Goal: Task Accomplishment & Management: Manage account settings

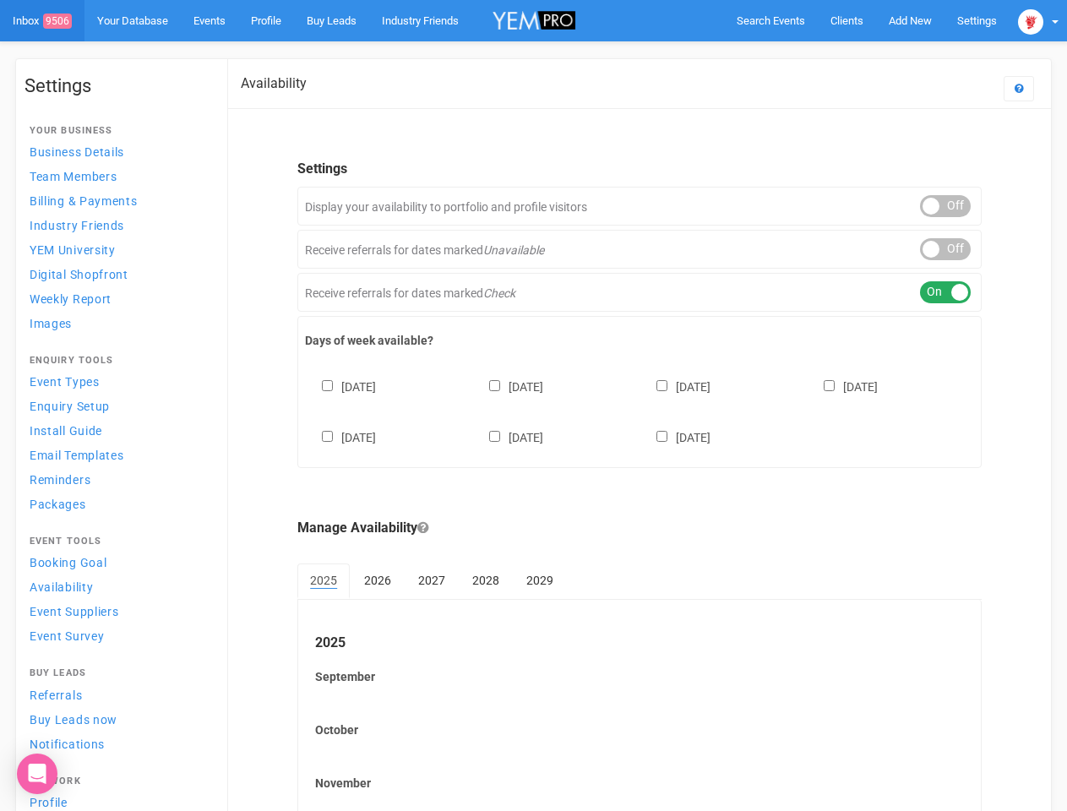
click at [533, 405] on div "[DATE] [DATE] [DATE] [DATE] [DATE] [DATE] [DATE]" at bounding box center [639, 403] width 669 height 101
click at [770, 20] on span "Search Events" at bounding box center [770, 20] width 68 height 13
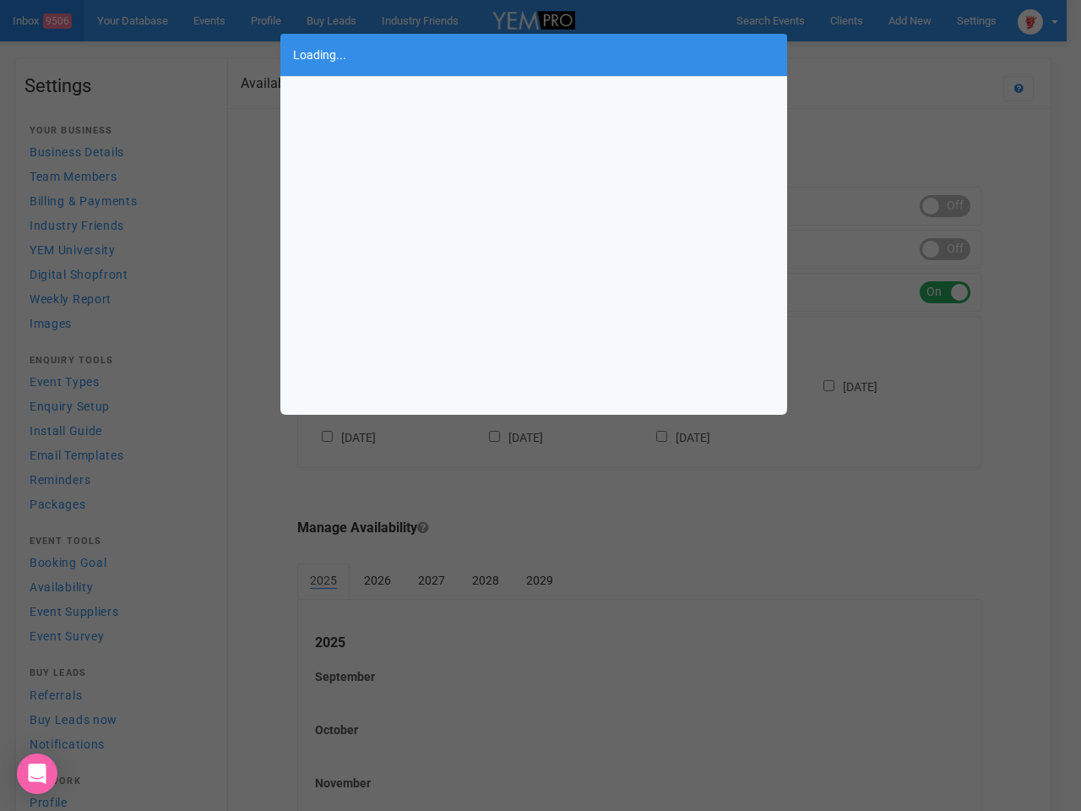
click at [910, 20] on div "Loading..." at bounding box center [540, 405] width 1081 height 811
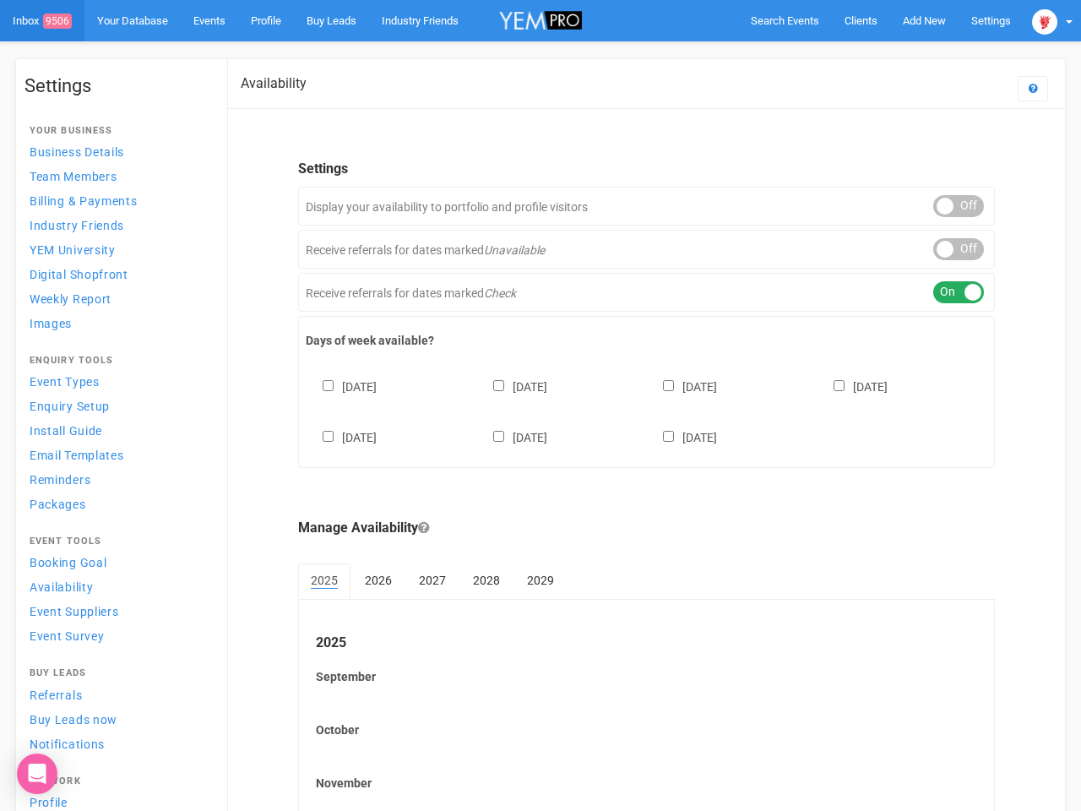
click at [871, 54] on body "Search Events Clients Add New New Client New Event New Enquiry Settings [GEOGRA…" at bounding box center [540, 488] width 1081 height 977
click at [1038, 20] on img at bounding box center [1044, 21] width 25 height 25
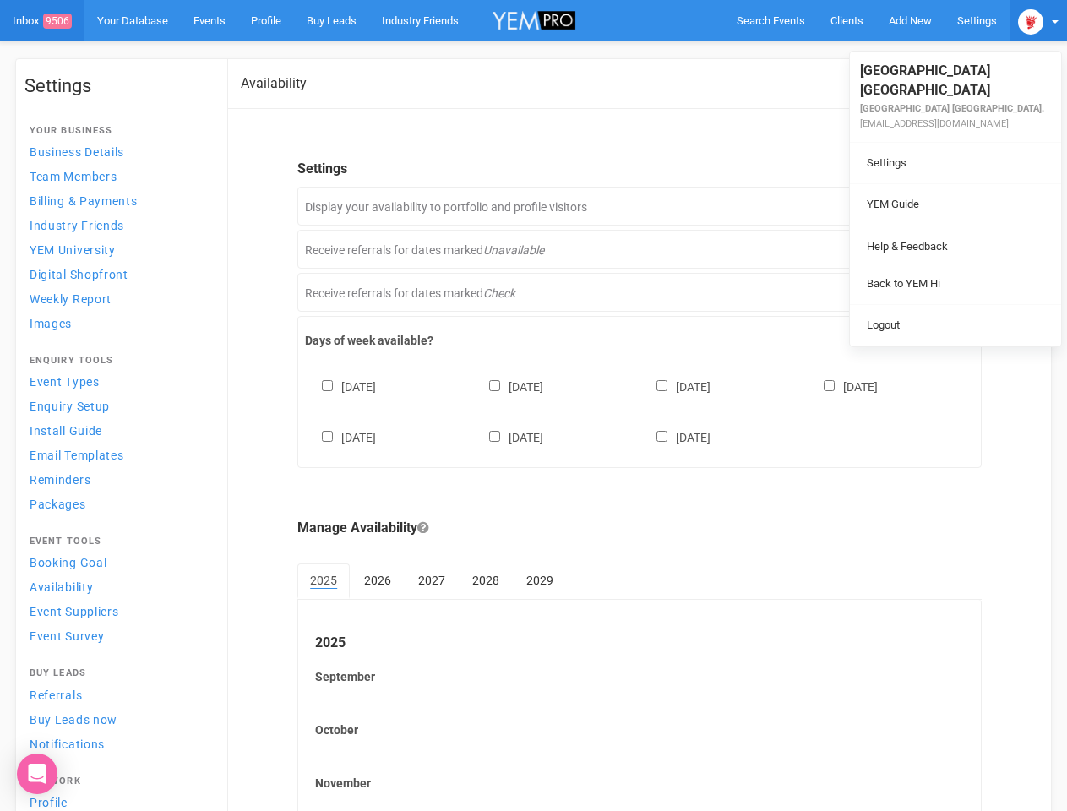
click at [945, 225] on li at bounding box center [955, 225] width 211 height 1
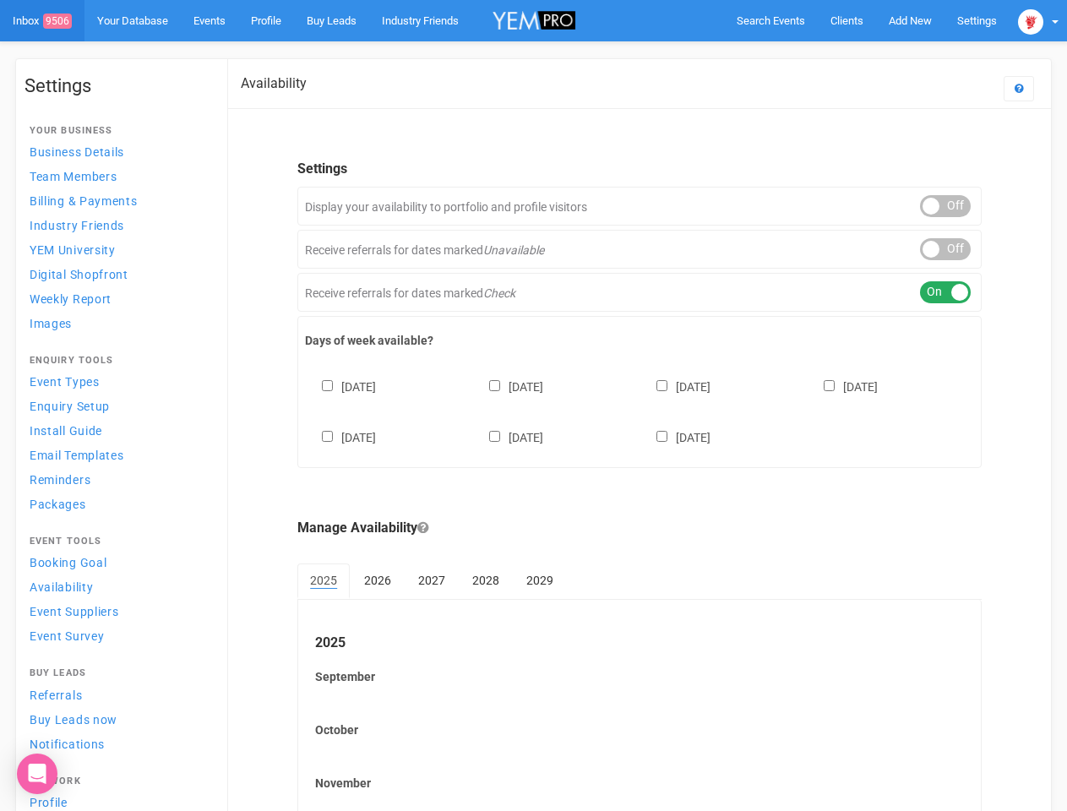
click at [945, 249] on div "ON OFF" at bounding box center [945, 249] width 51 height 22
click at [945, 292] on div "ON OFF" at bounding box center [945, 292] width 51 height 22
click at [639, 410] on div "[DATE] [DATE] [DATE] [DATE] [DATE] [DATE] [DATE]" at bounding box center [639, 403] width 669 height 101
